Goal: Feedback & Contribution: Submit feedback/report problem

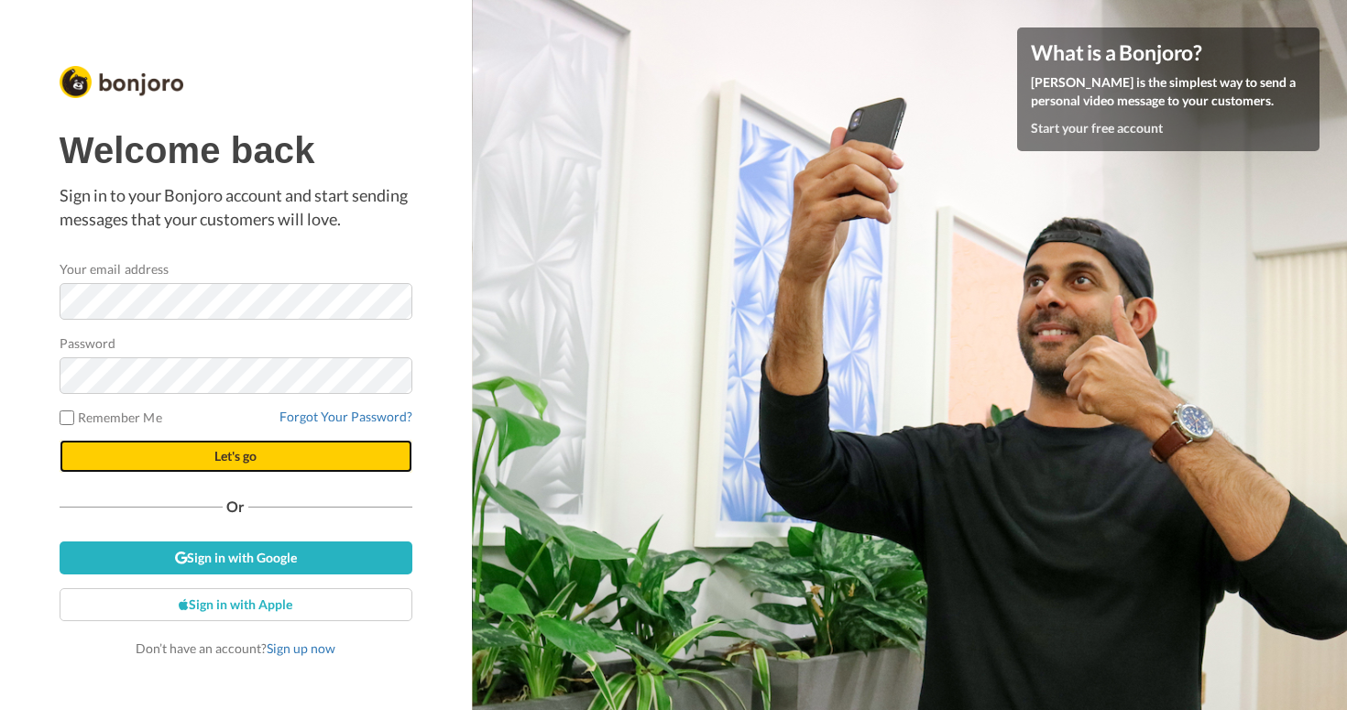
click at [243, 464] on button "Let's go" at bounding box center [236, 456] width 353 height 33
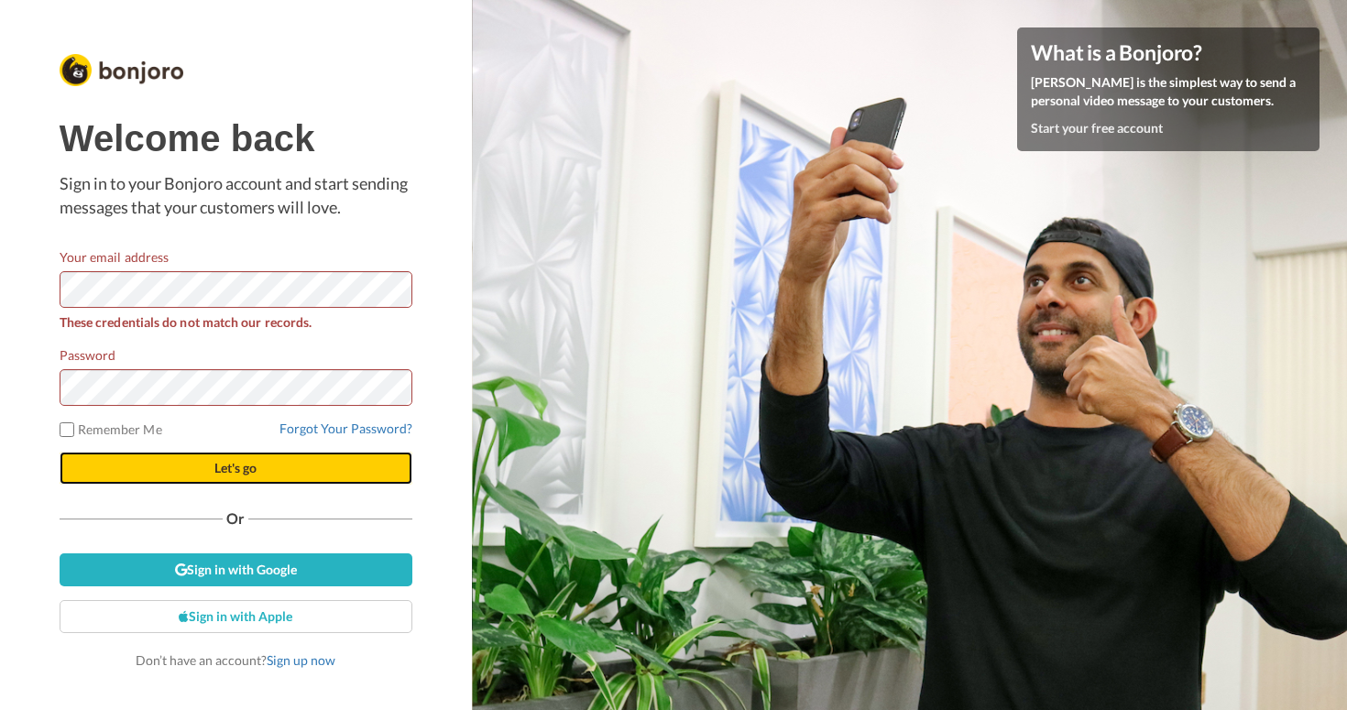
click at [253, 468] on span "Let's go" at bounding box center [235, 468] width 42 height 16
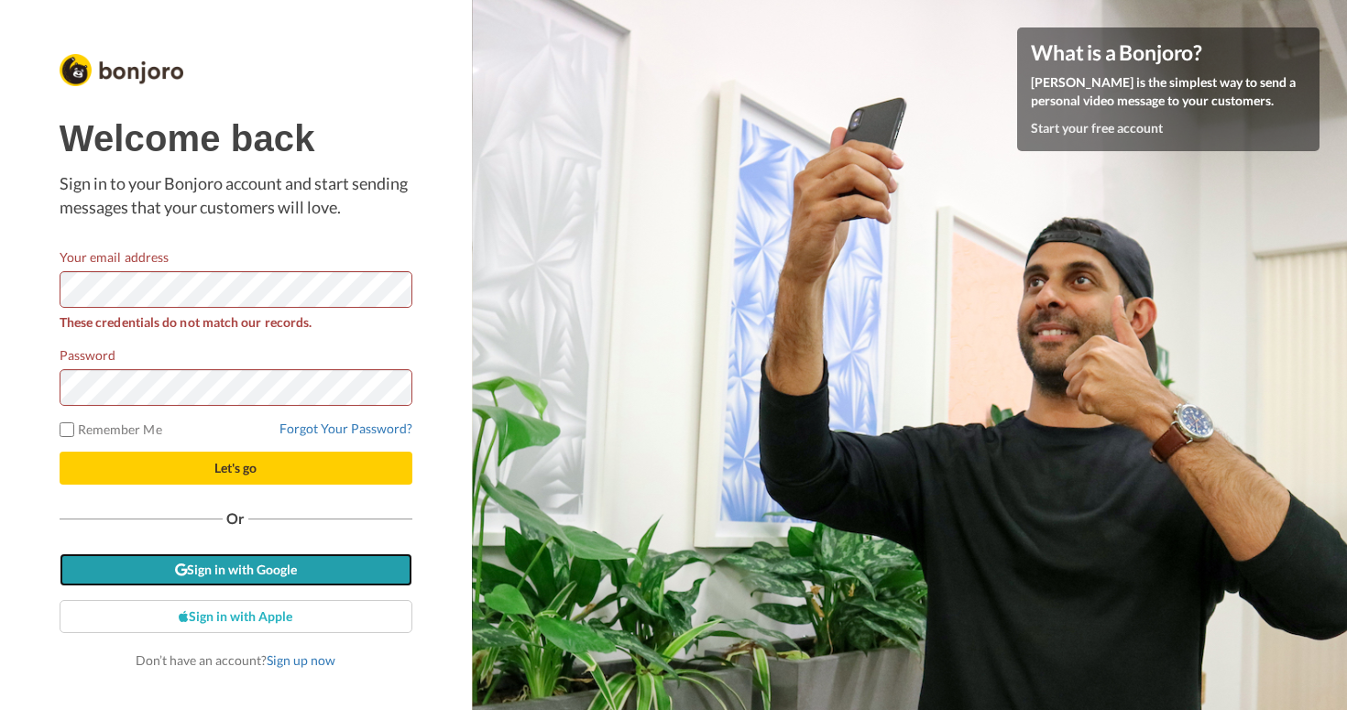
click at [283, 570] on link "Sign in with Google" at bounding box center [236, 570] width 353 height 33
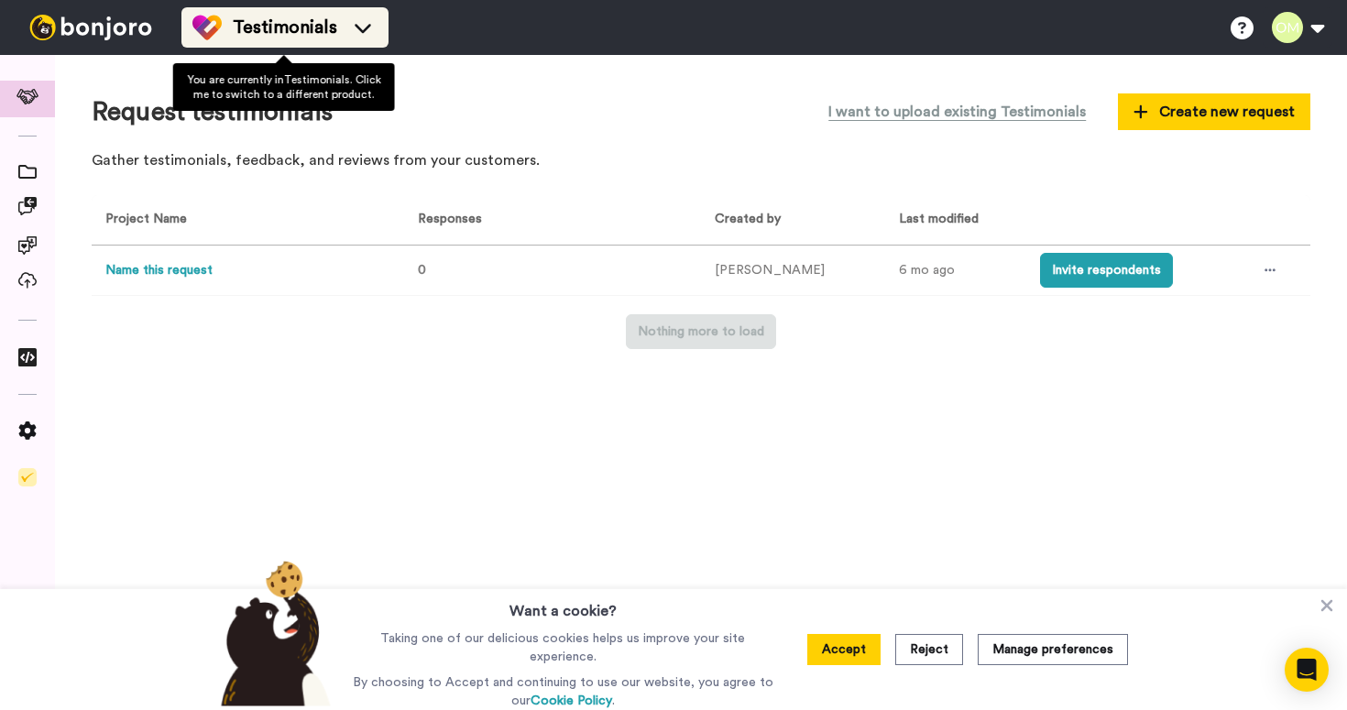
click at [371, 40] on div "Testimonials" at bounding box center [284, 27] width 185 height 29
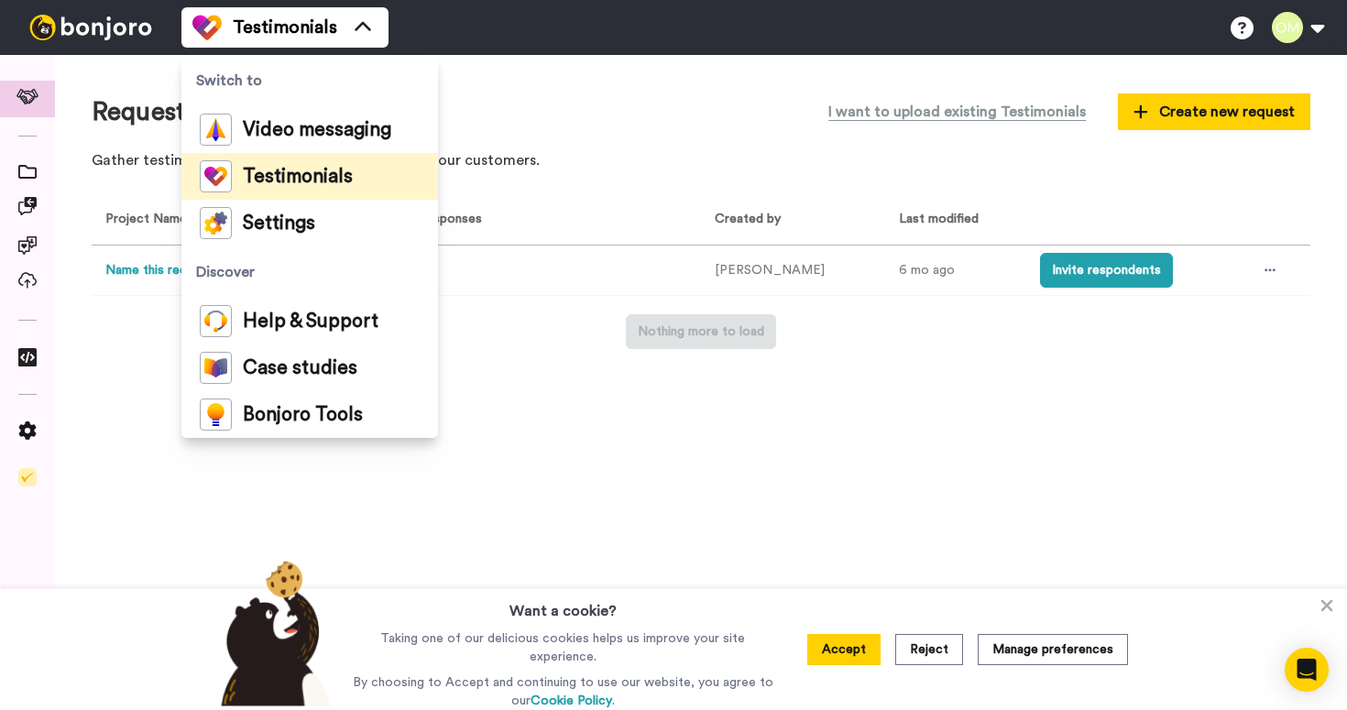
click at [663, 176] on div "Request testimonials I want to upload existing Testimonials Create new request …" at bounding box center [701, 136] width 1219 height 89
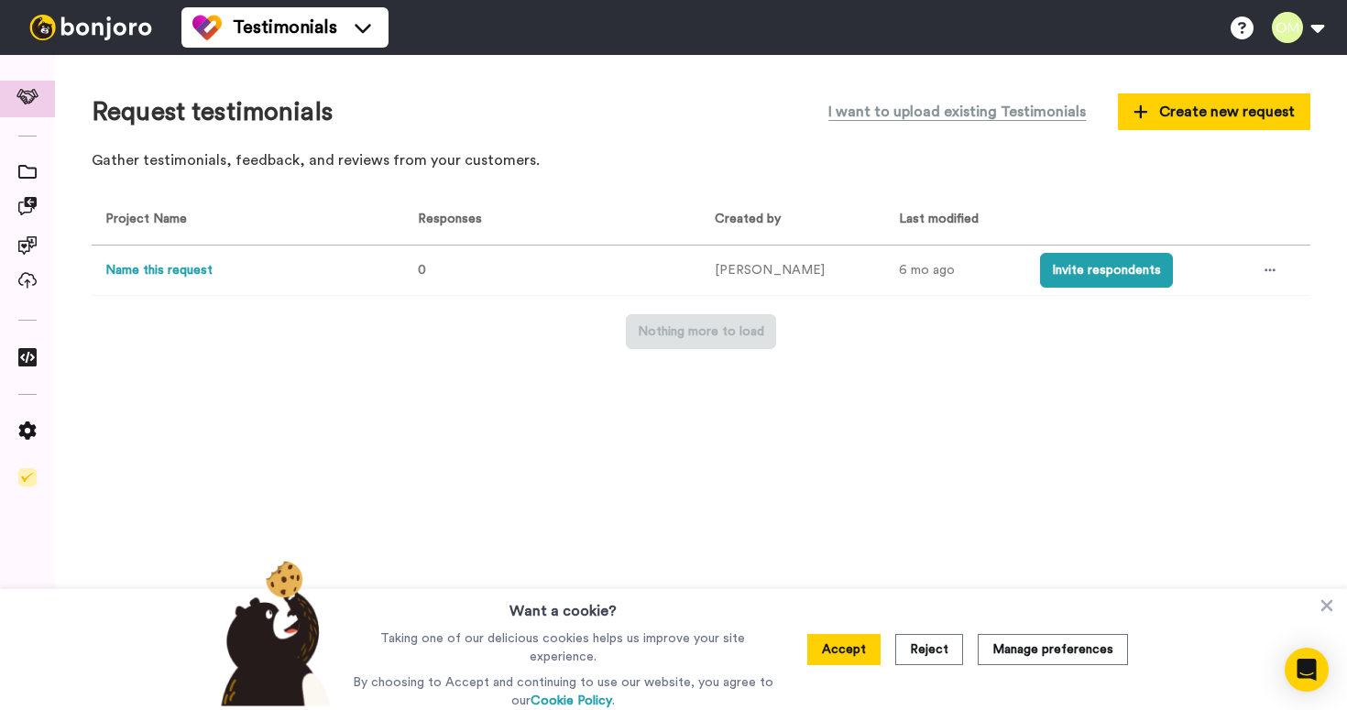
drag, startPoint x: 1049, startPoint y: 276, endPoint x: 334, endPoint y: 307, distance: 715.6
click at [333, 307] on div "Project Name Responses Created by Last modified Name this request 0 Oliver Meak…" at bounding box center [701, 272] width 1219 height 155
click at [31, 280] on icon at bounding box center [27, 280] width 18 height 16
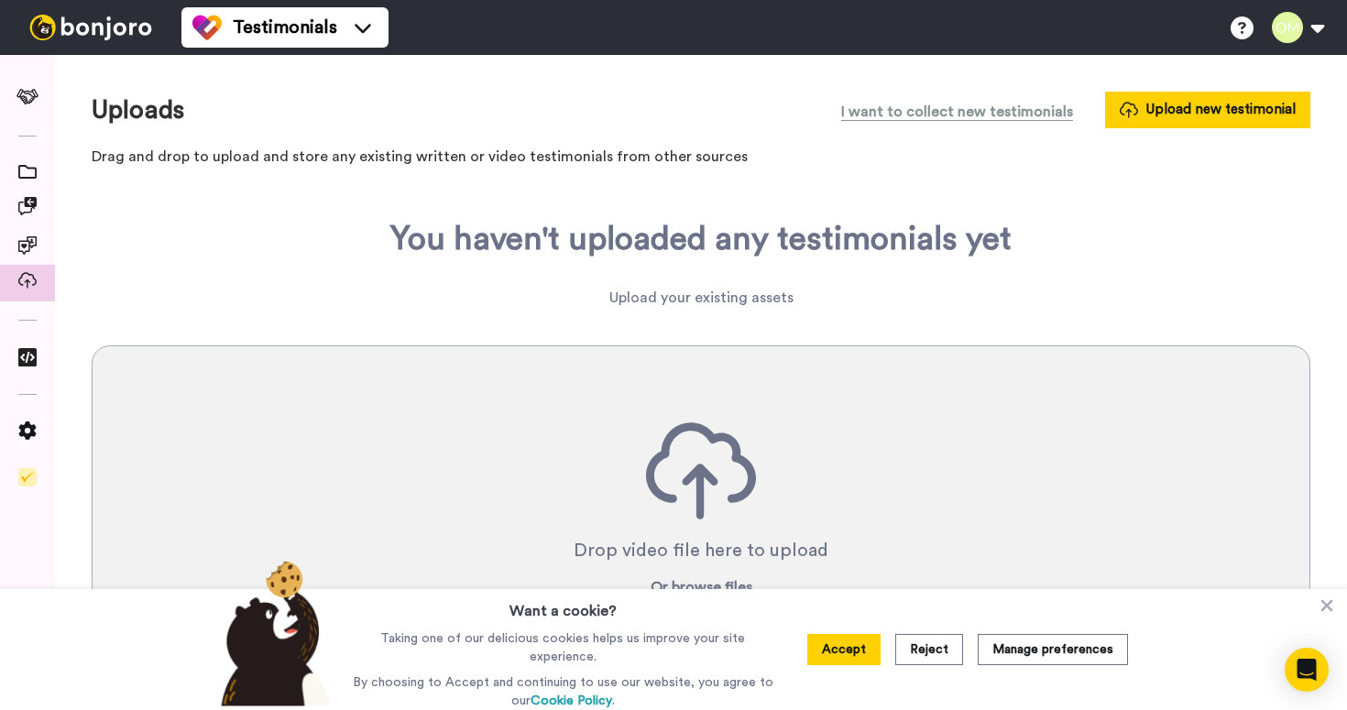
scroll to position [38, 0]
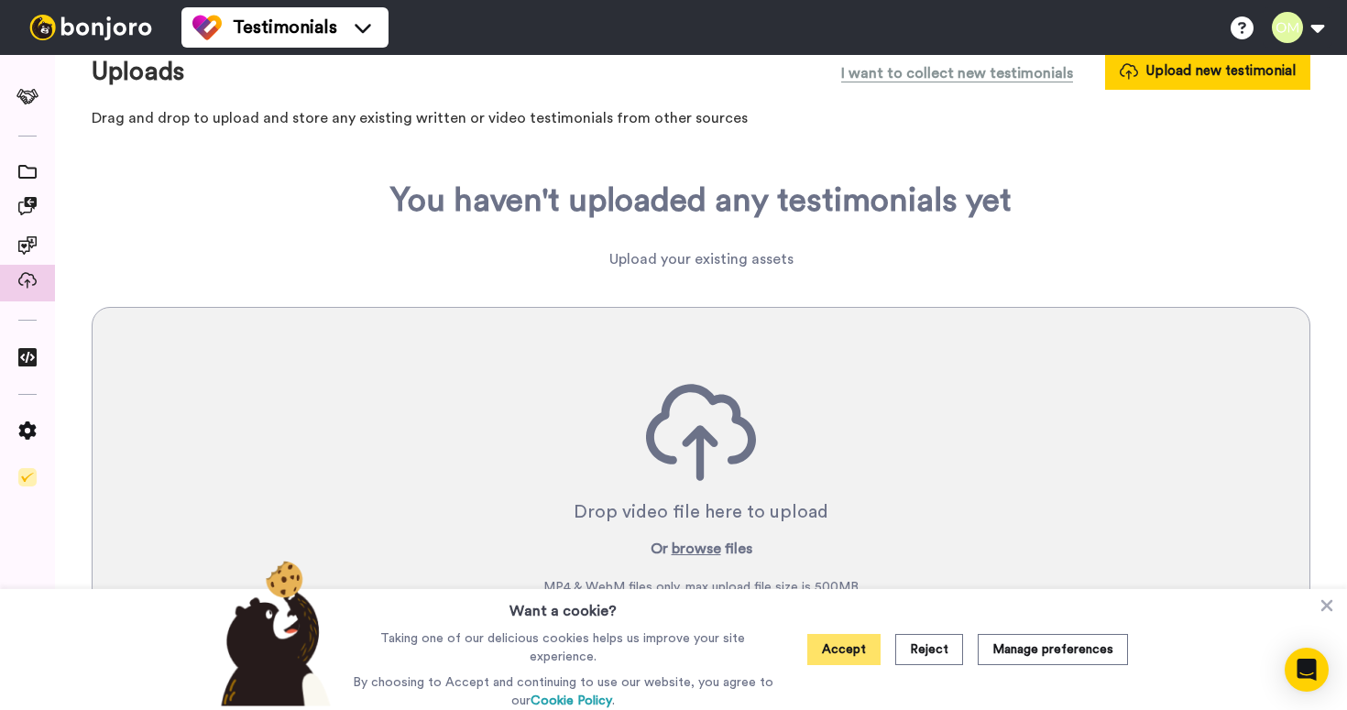
click at [851, 655] on button "Accept" at bounding box center [843, 649] width 73 height 31
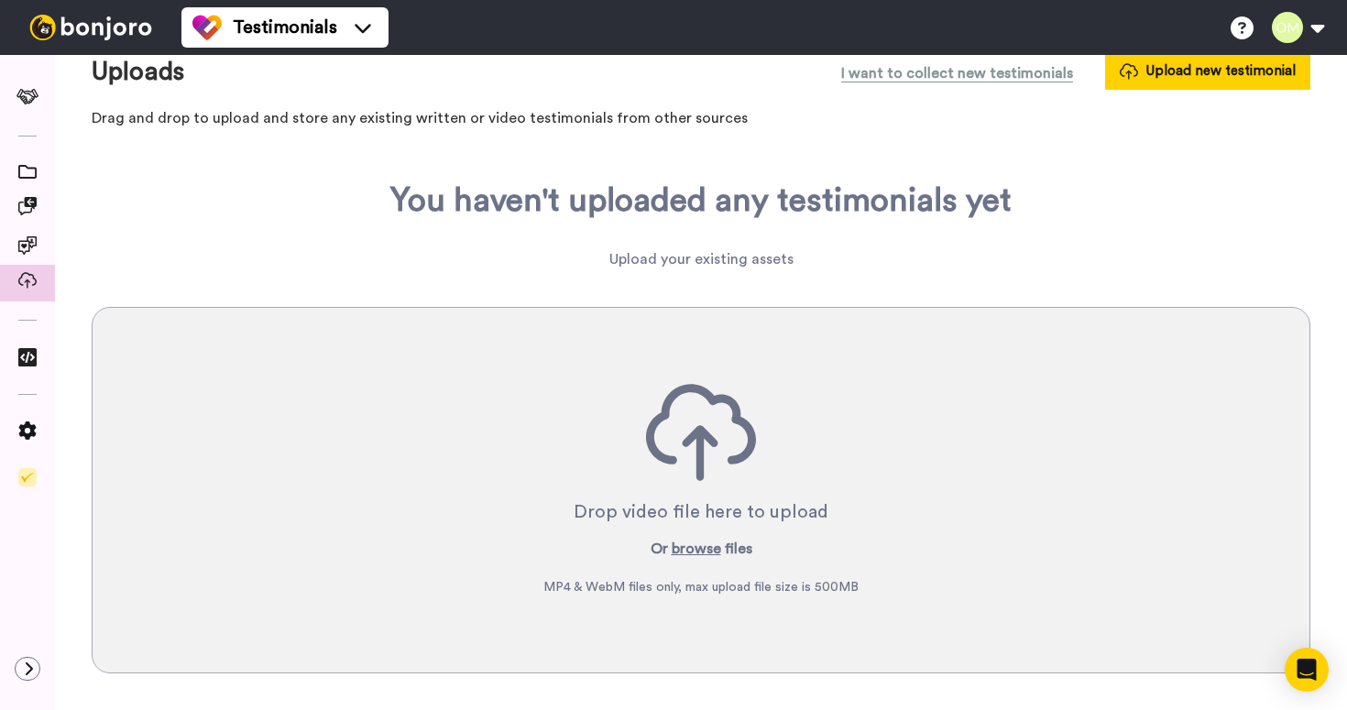
scroll to position [0, 0]
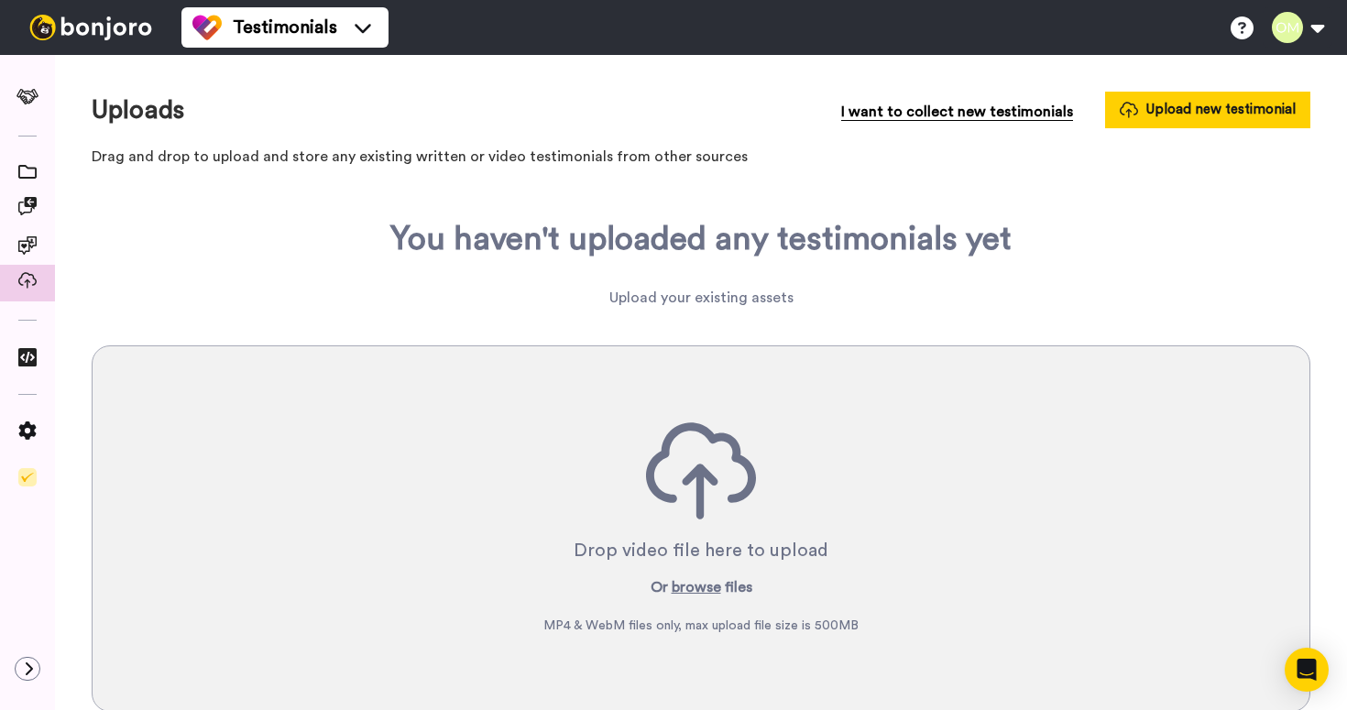
click at [905, 114] on span "I want to collect new testimonials" at bounding box center [957, 112] width 232 height 22
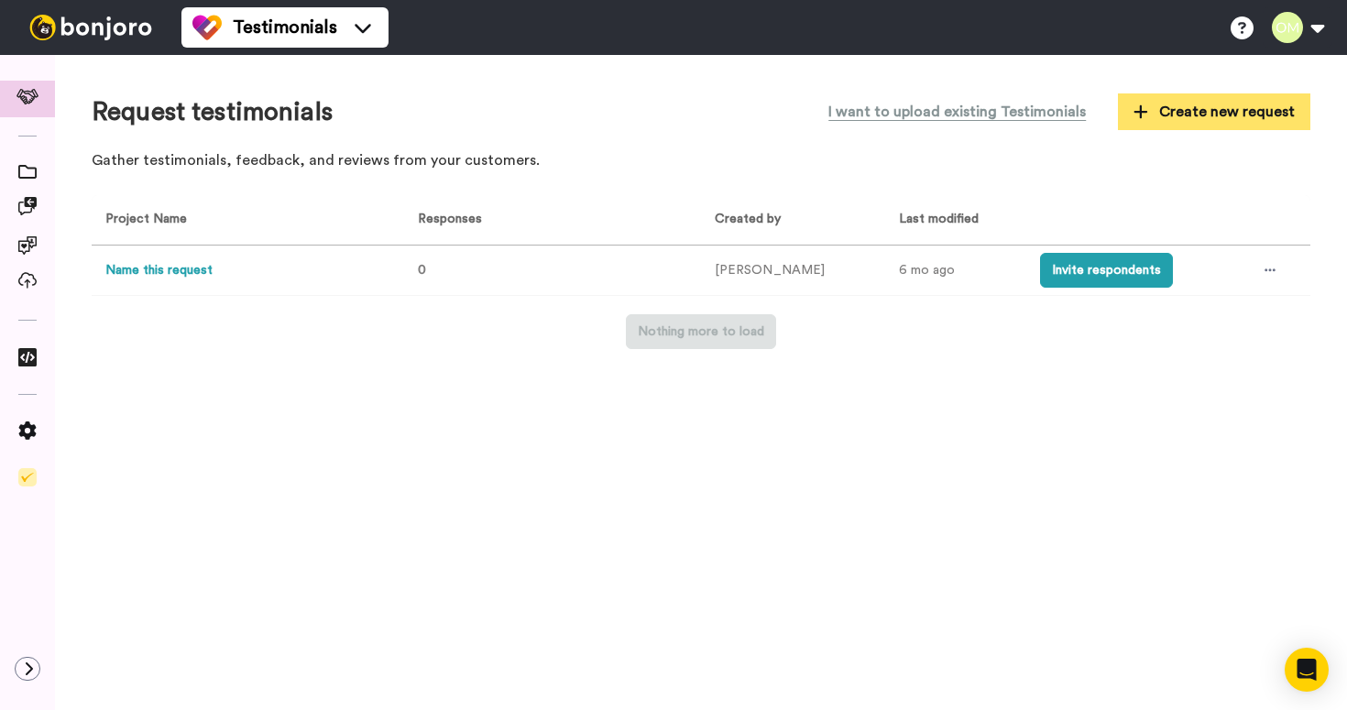
click at [1184, 123] on button "Create new request" at bounding box center [1214, 111] width 192 height 37
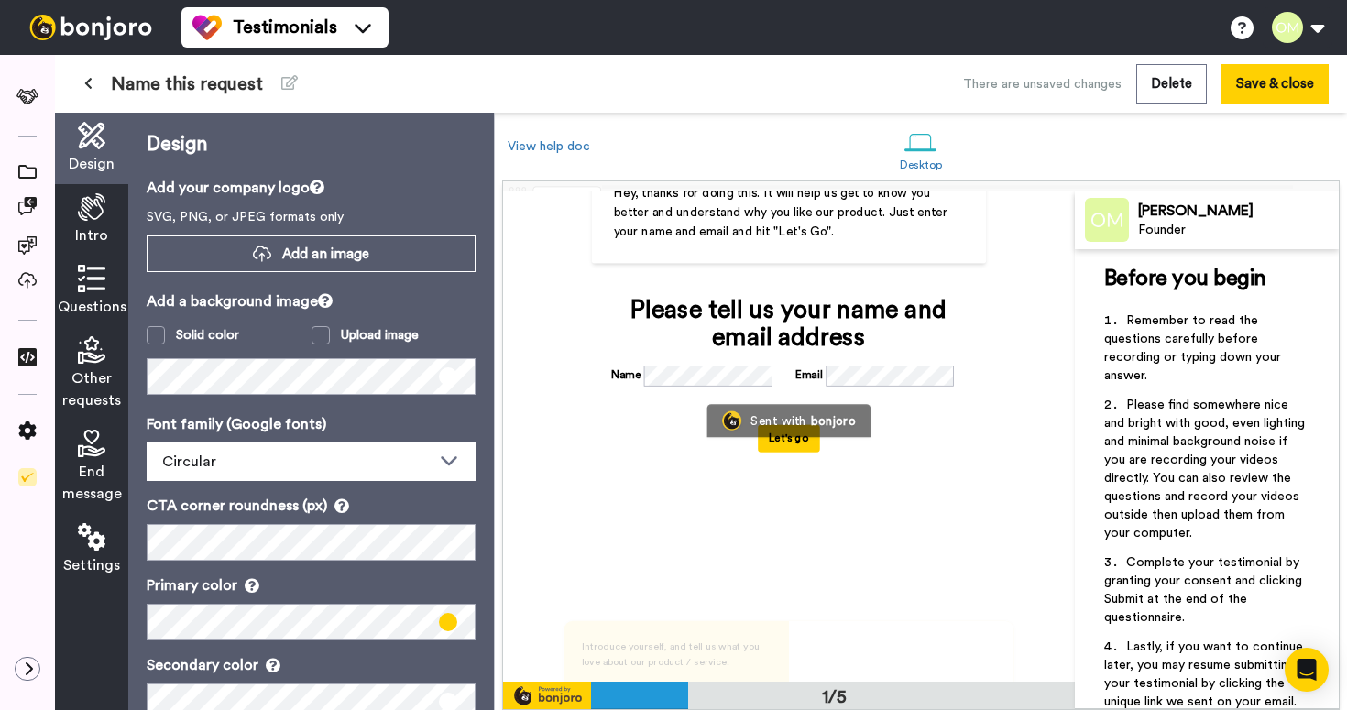
scroll to position [29, 0]
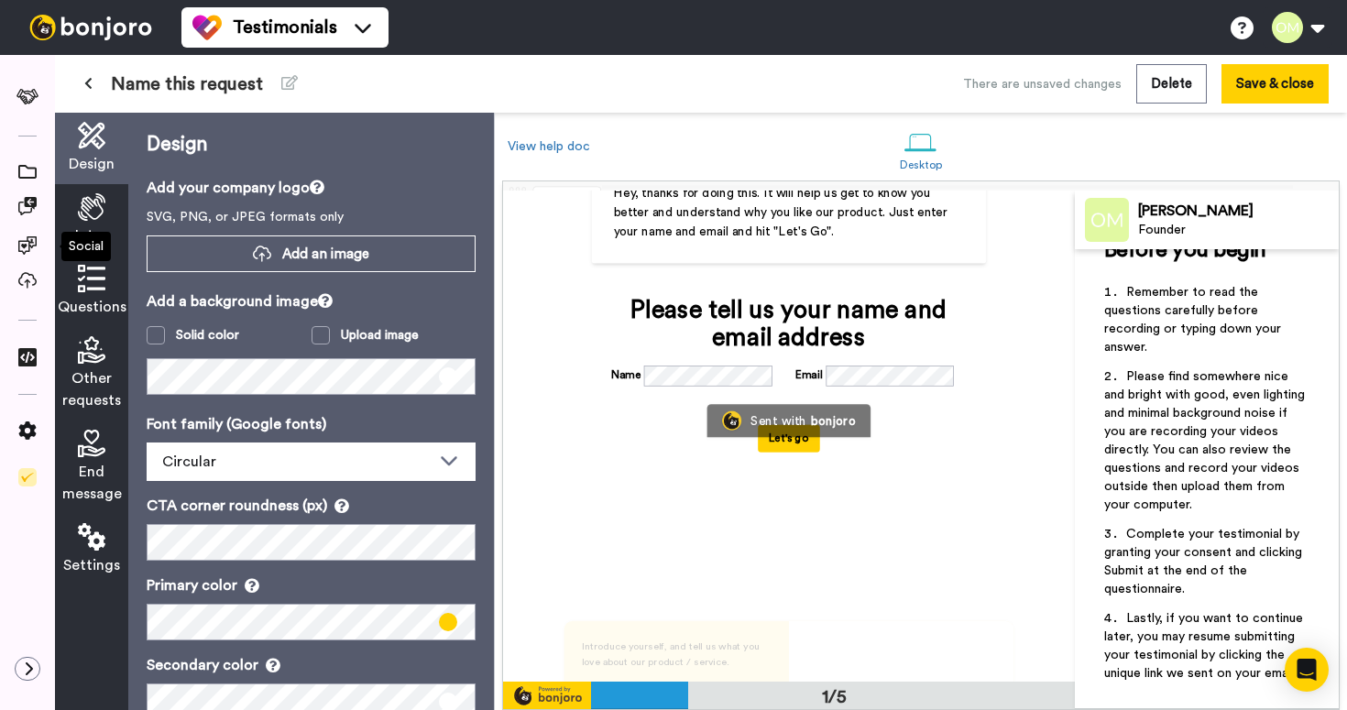
click at [77, 225] on span "Intro" at bounding box center [91, 236] width 33 height 22
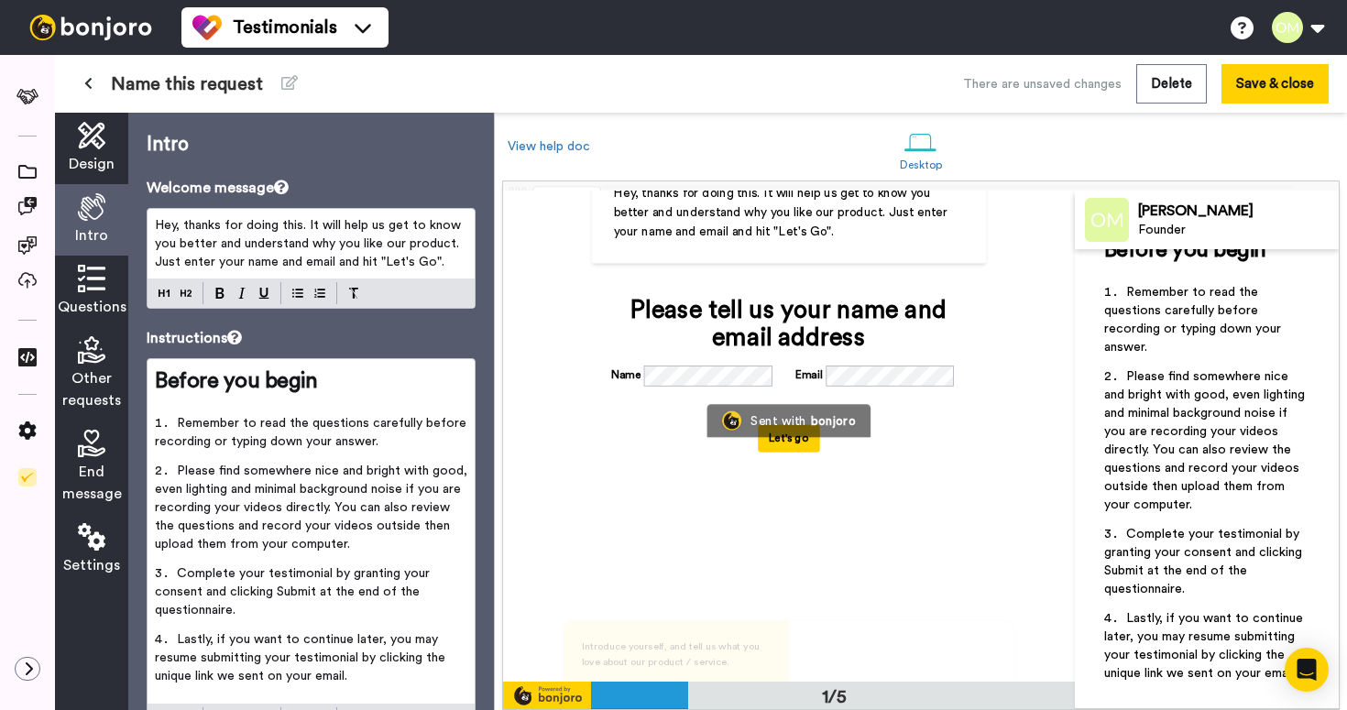
click at [80, 282] on icon at bounding box center [91, 278] width 27 height 27
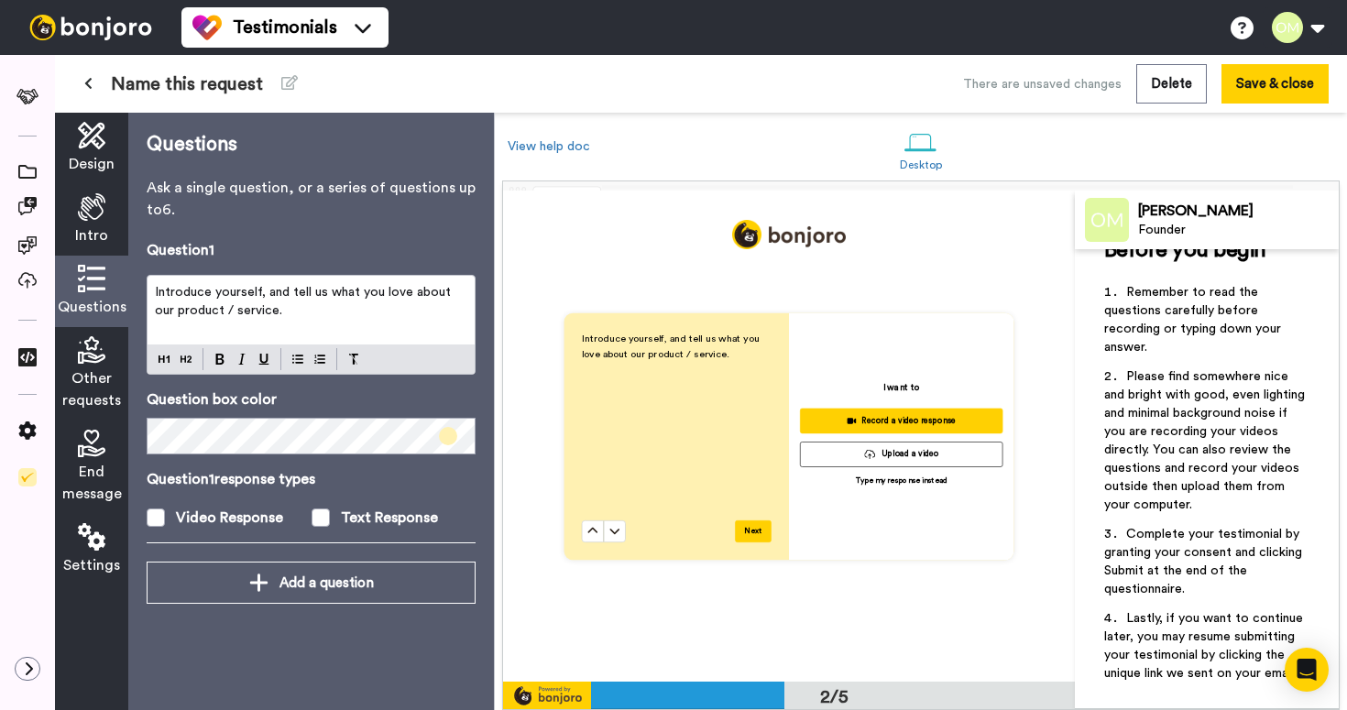
click at [77, 393] on span "Other requests" at bounding box center [91, 390] width 59 height 44
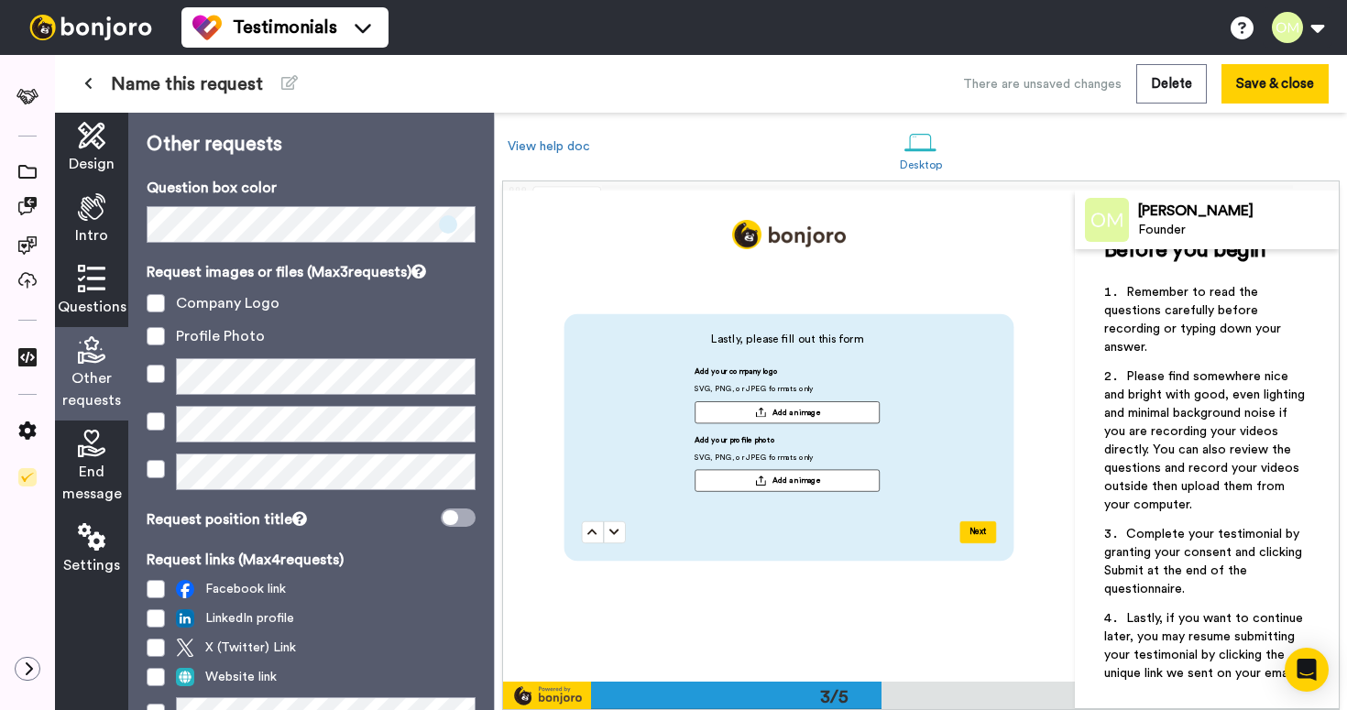
click at [73, 463] on span "End message" at bounding box center [92, 483] width 60 height 44
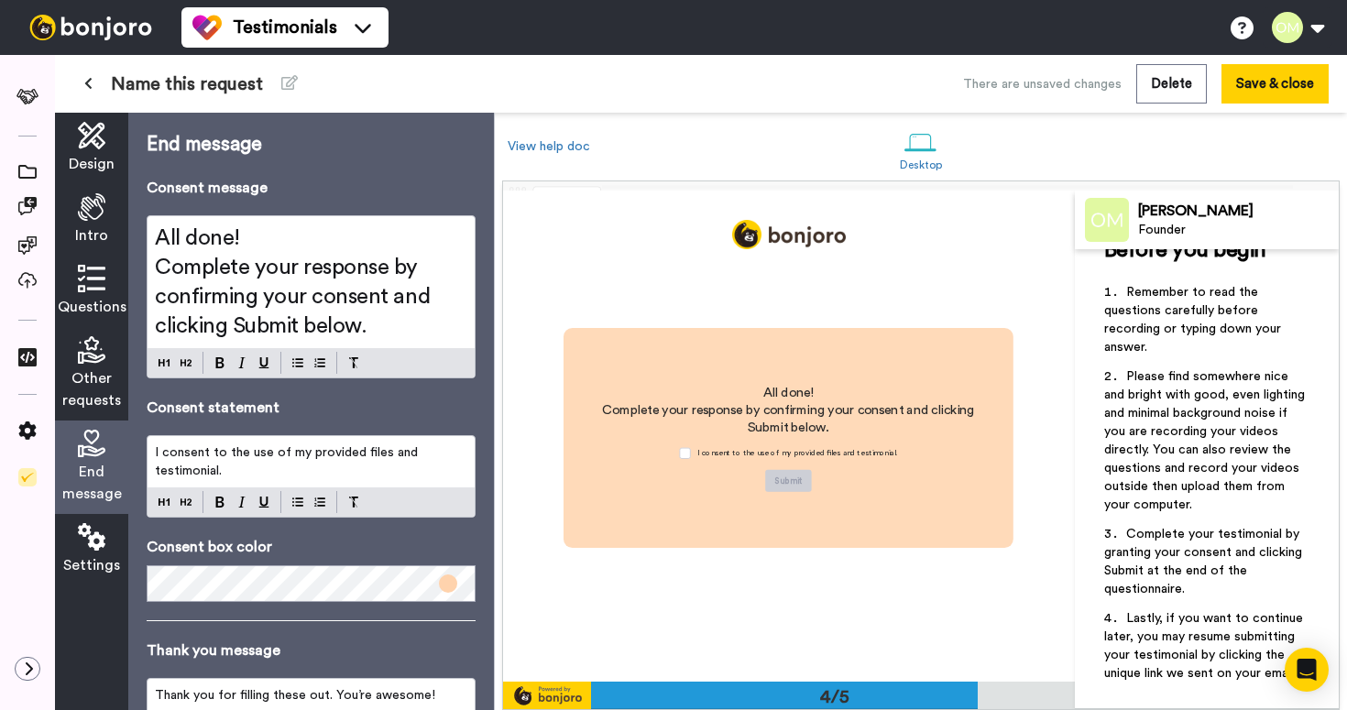
scroll to position [1470, 0]
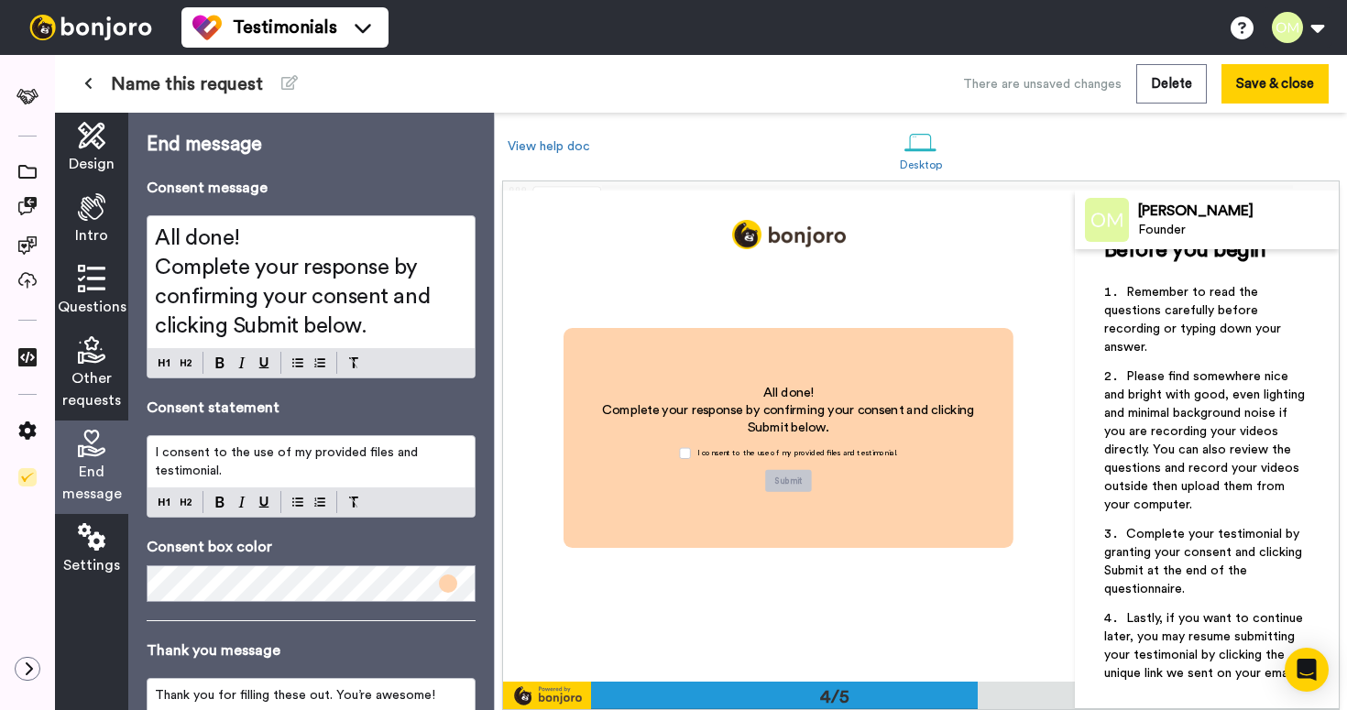
click at [86, 547] on icon at bounding box center [91, 536] width 27 height 27
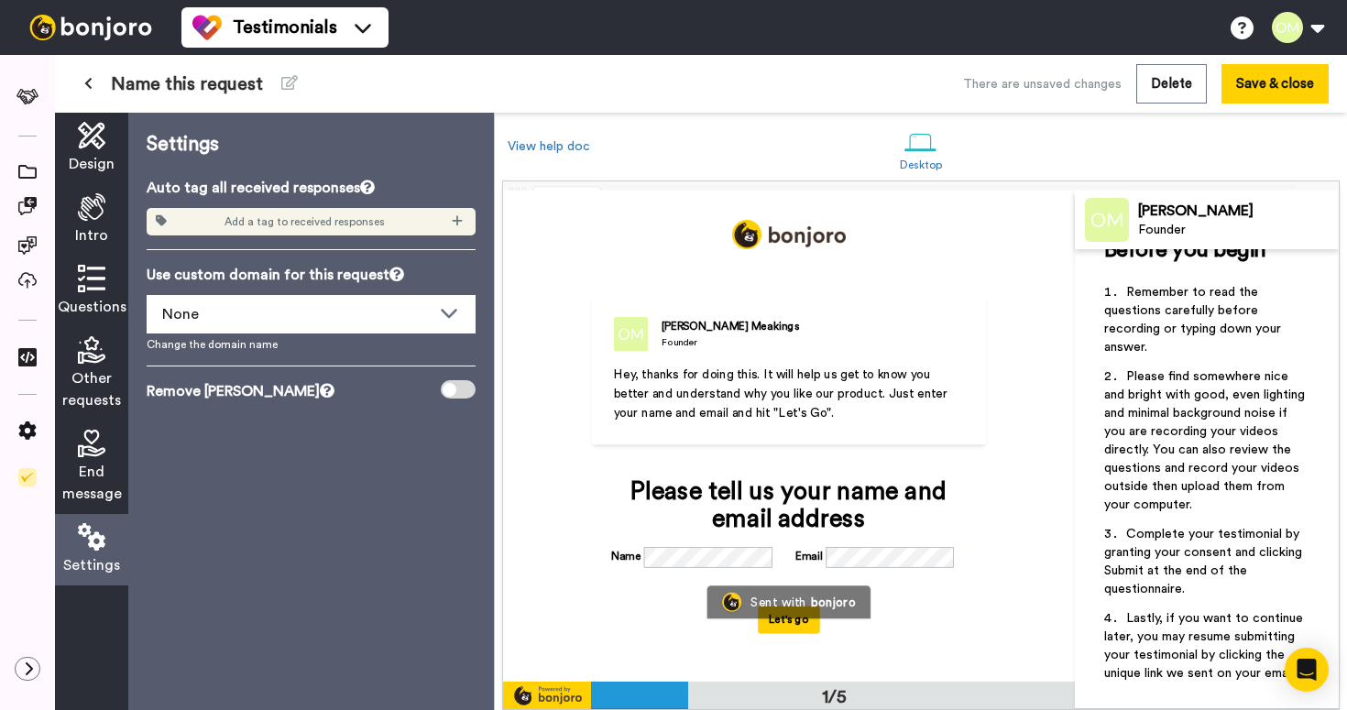
scroll to position [0, 0]
click at [23, 296] on div at bounding box center [27, 283] width 55 height 37
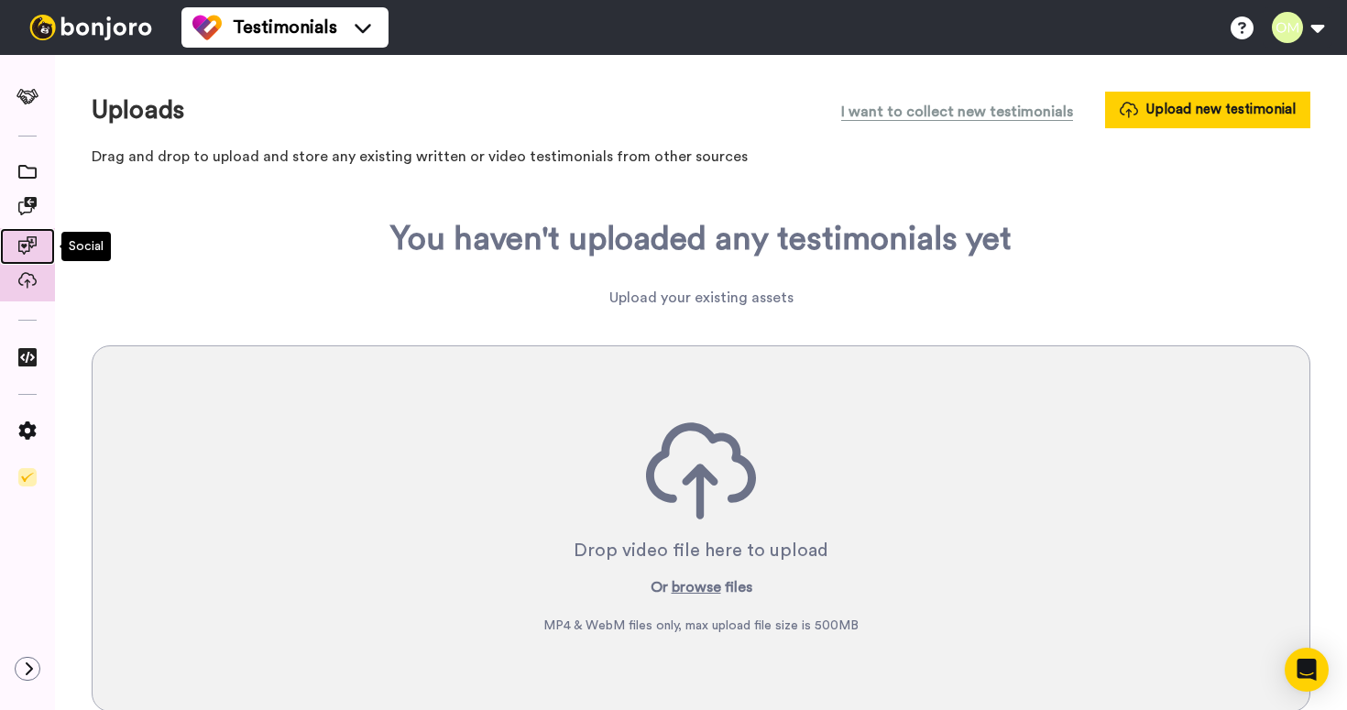
click at [20, 231] on div at bounding box center [27, 246] width 55 height 37
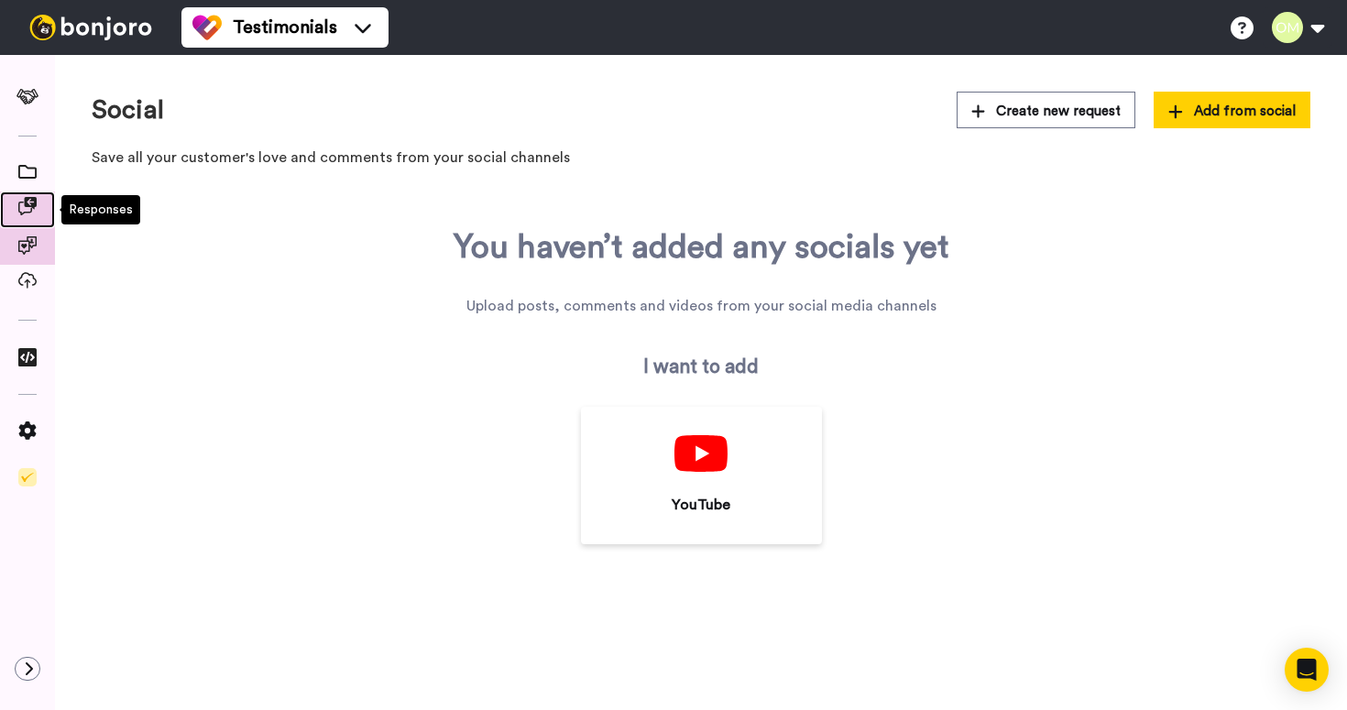
click at [21, 210] on icon at bounding box center [27, 206] width 18 height 18
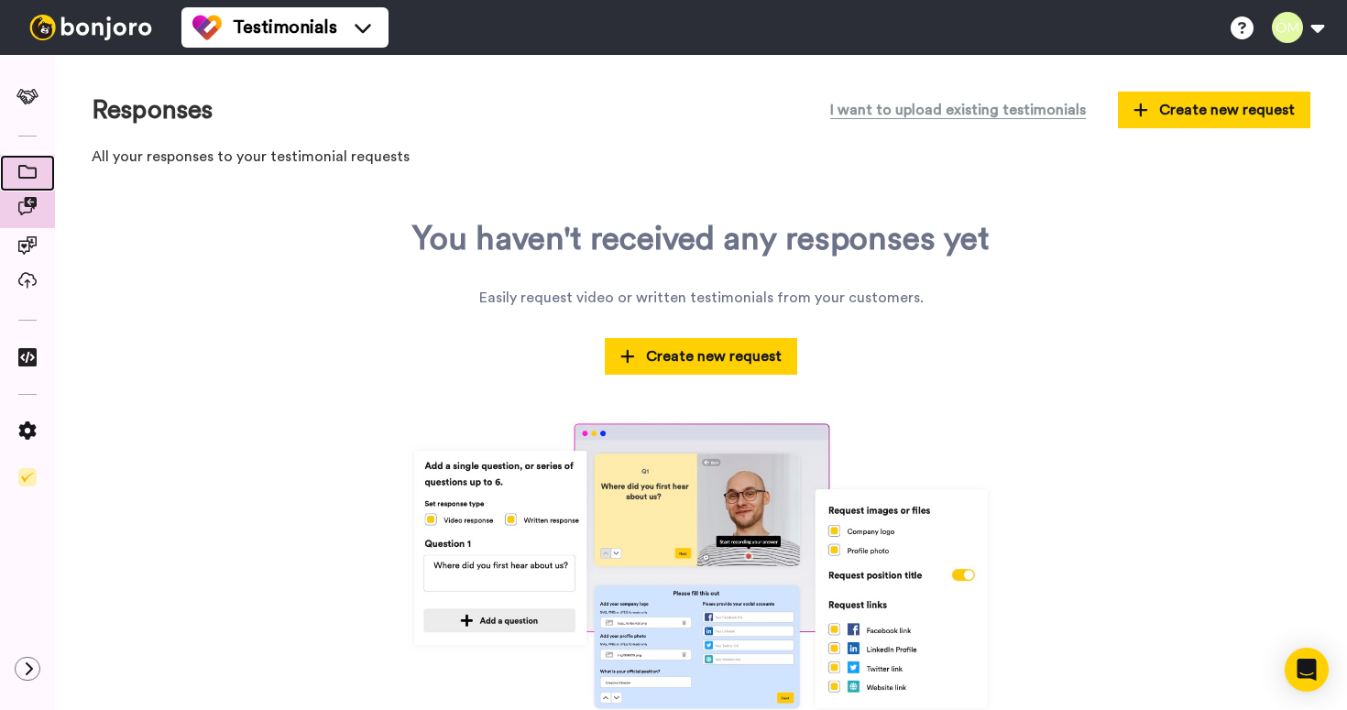
click at [27, 176] on icon at bounding box center [27, 172] width 18 height 14
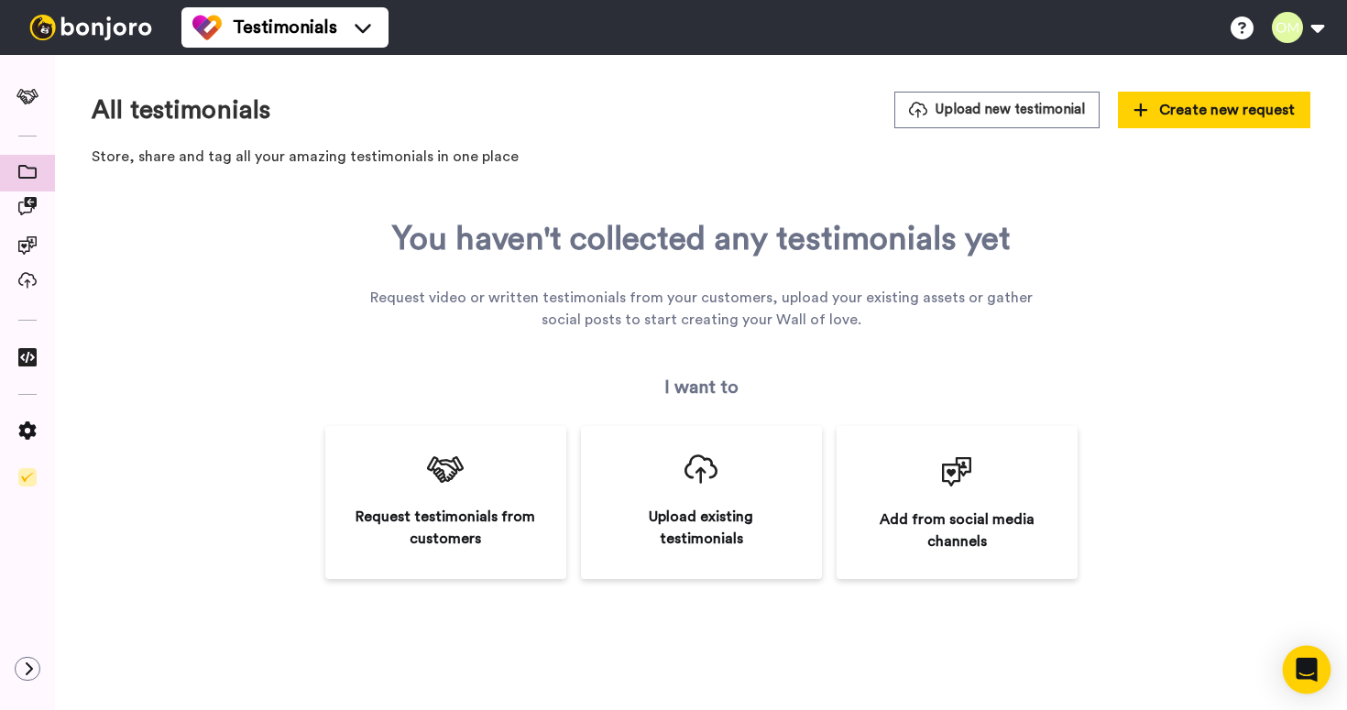
click at [1322, 675] on div "Open Intercom Messenger" at bounding box center [1307, 670] width 49 height 49
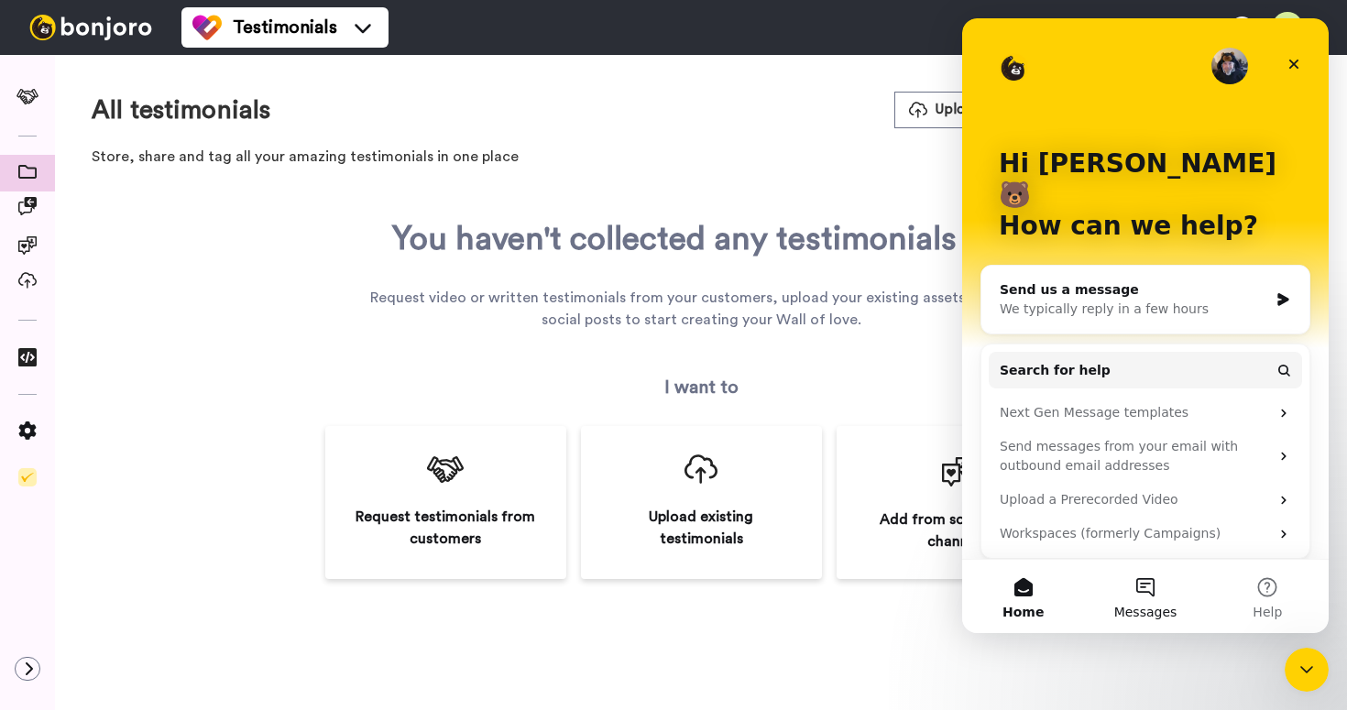
click at [1143, 596] on button "Messages" at bounding box center [1145, 596] width 122 height 73
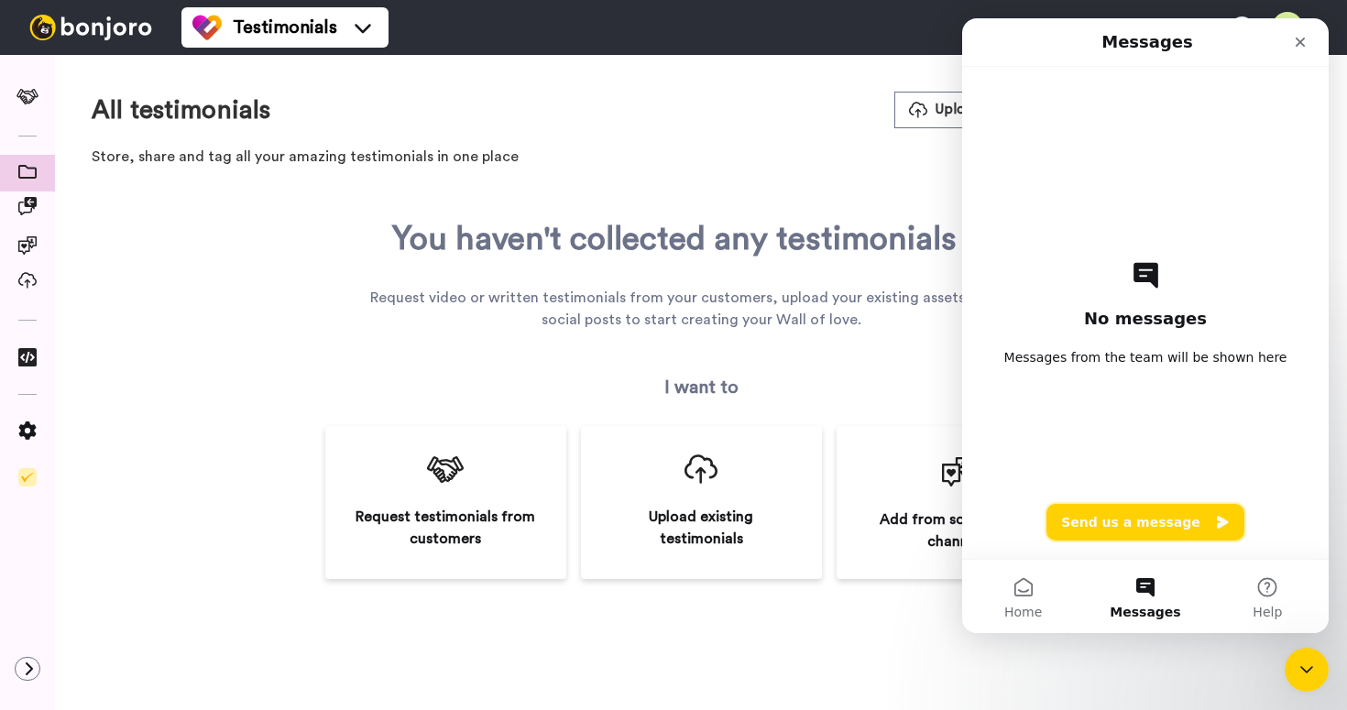
click at [1106, 516] on button "Send us a message" at bounding box center [1146, 522] width 198 height 37
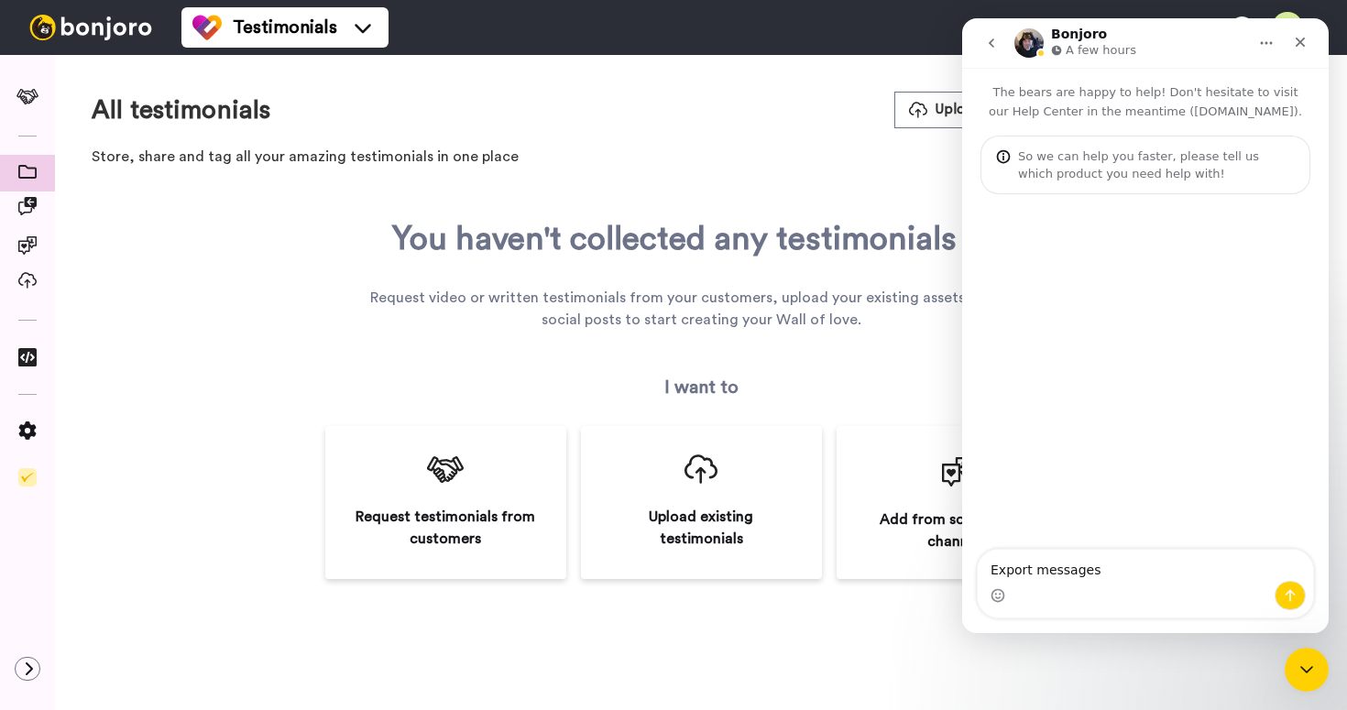
type textarea "Export messages"
click at [975, 38] on button "go back" at bounding box center [991, 43] width 35 height 35
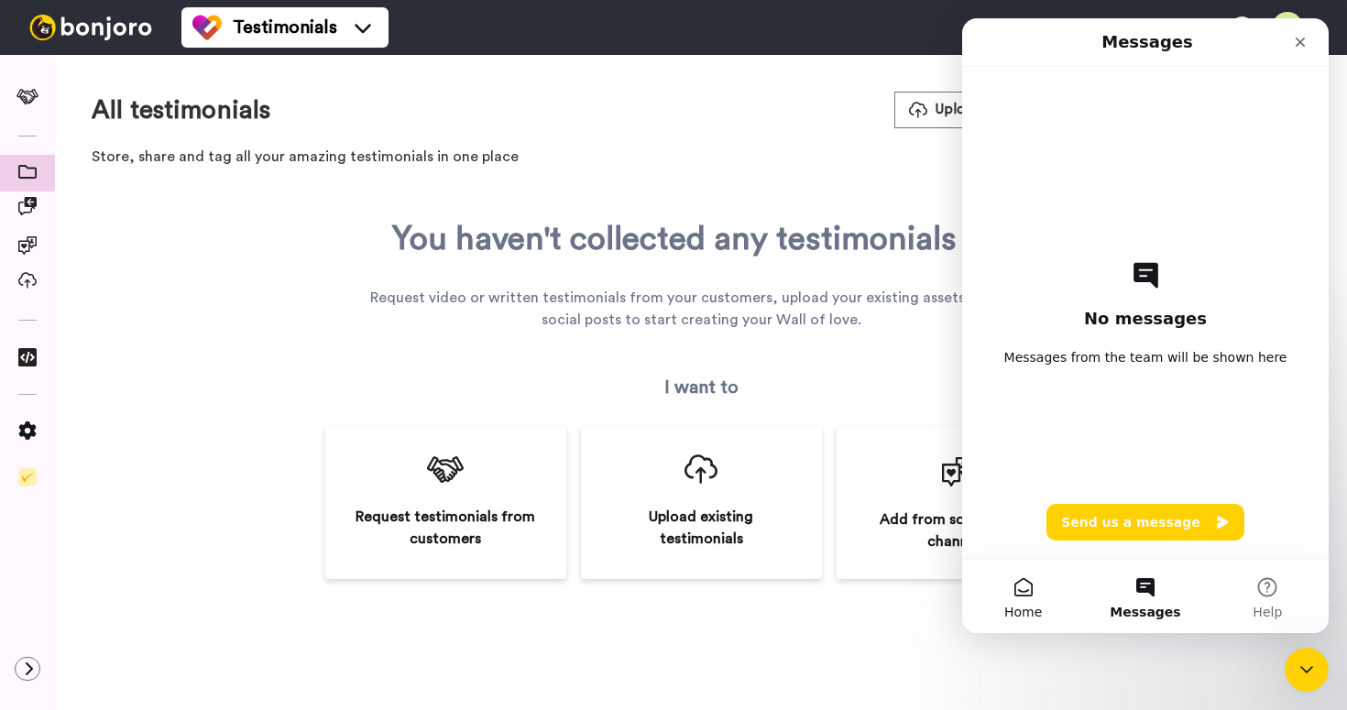
click at [1040, 587] on button "Home" at bounding box center [1023, 596] width 122 height 73
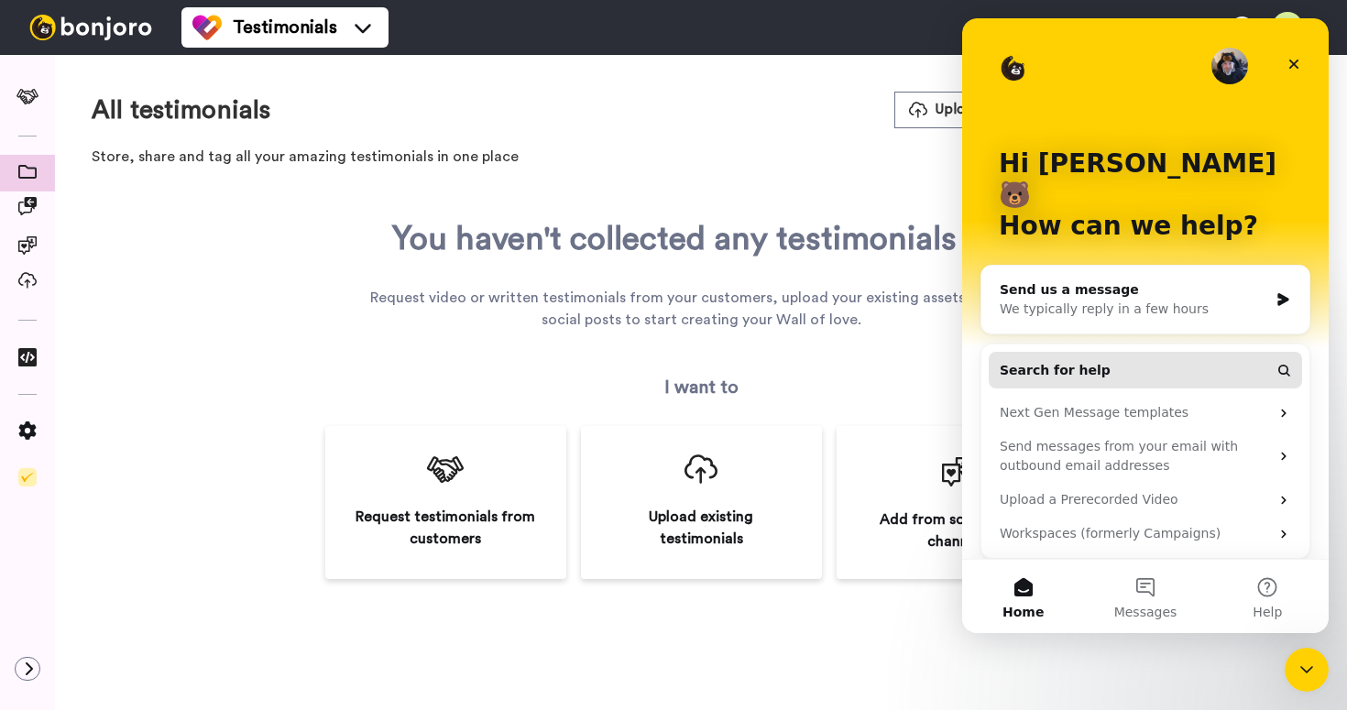
click at [1134, 352] on button "Search for help" at bounding box center [1145, 370] width 313 height 37
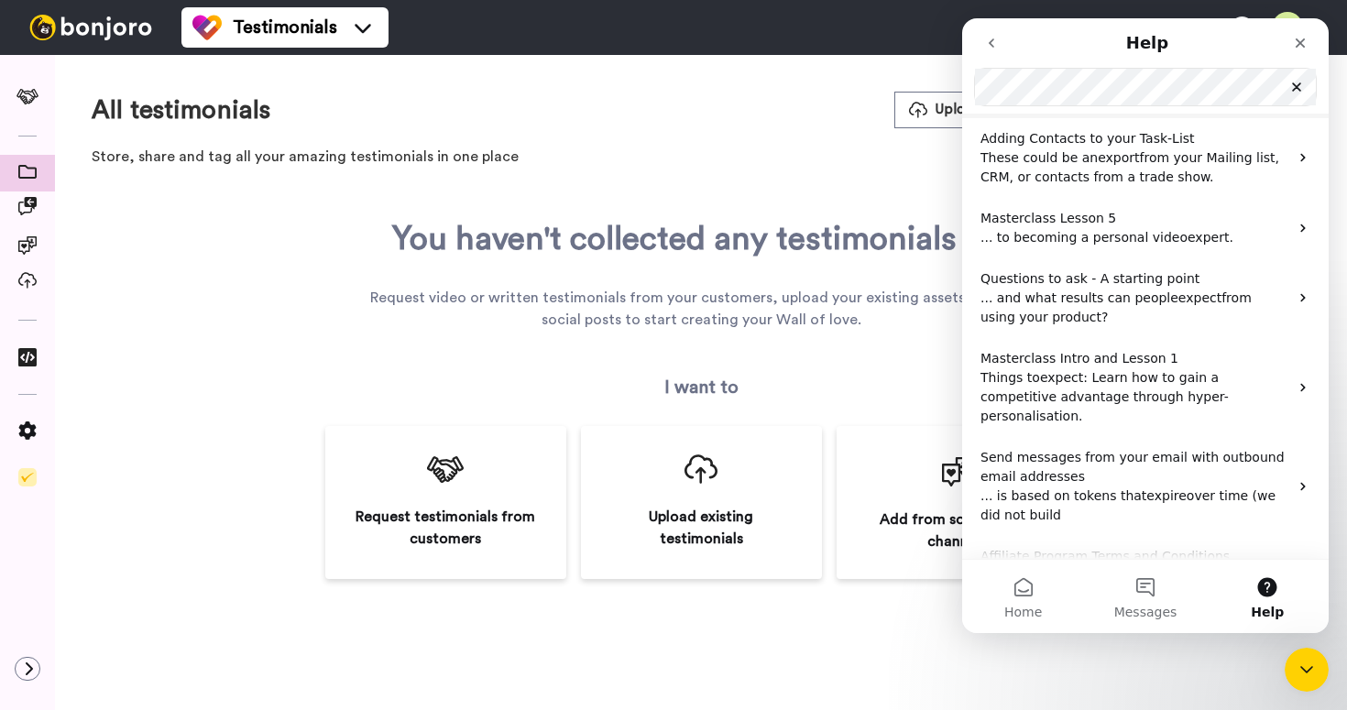
scroll to position [104, 0]
